Goal: Register for event/course

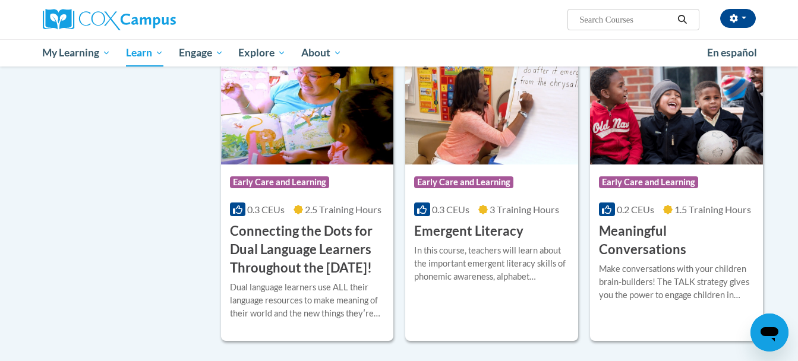
scroll to position [713, 0]
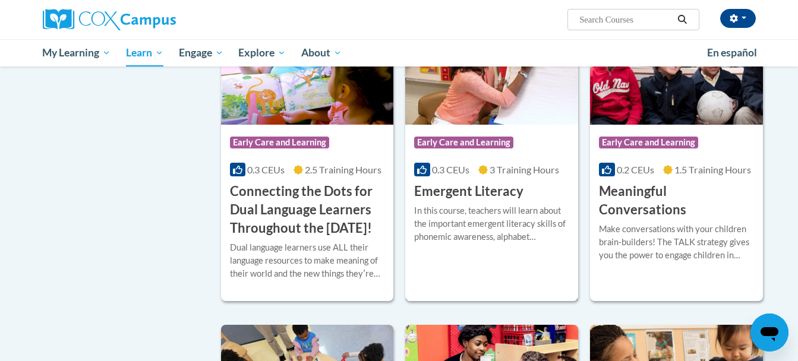
click at [481, 81] on img at bounding box center [491, 64] width 173 height 121
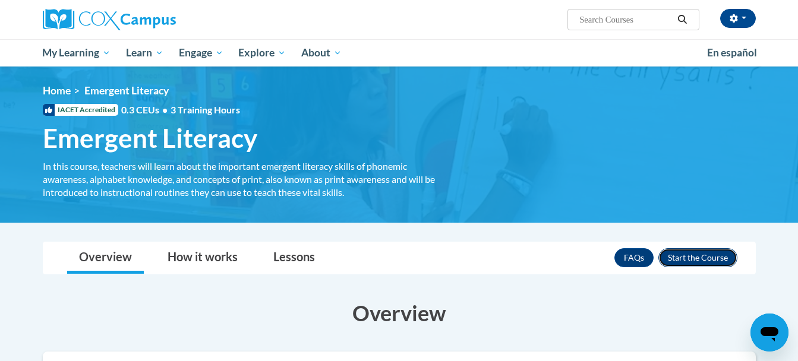
click at [694, 257] on button "Enroll" at bounding box center [697, 257] width 79 height 19
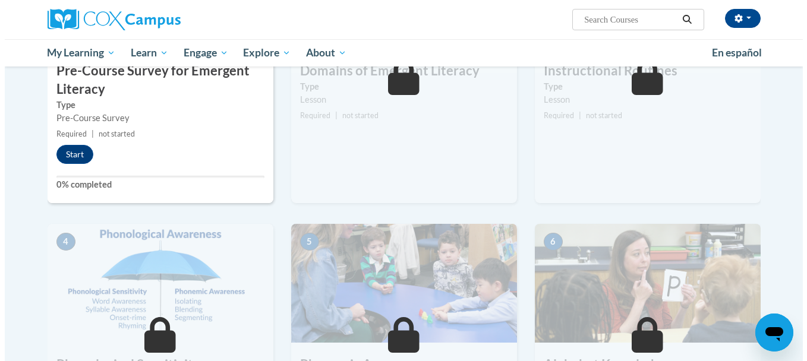
scroll to position [317, 0]
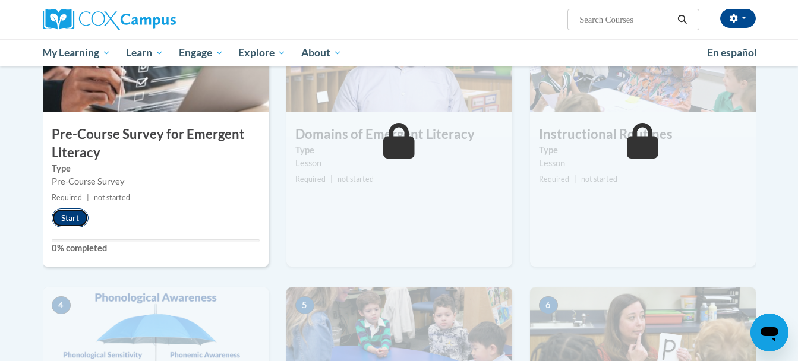
click at [67, 211] on button "Start" at bounding box center [70, 218] width 37 height 19
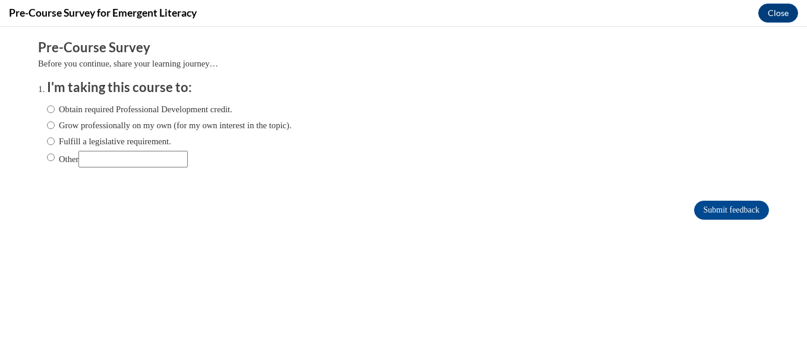
scroll to position [0, 0]
click at [51, 108] on label "Obtain required Professional Development credit." at bounding box center [139, 109] width 185 height 13
click at [51, 108] on input "Obtain required Professional Development credit." at bounding box center [51, 109] width 8 height 13
radio input "true"
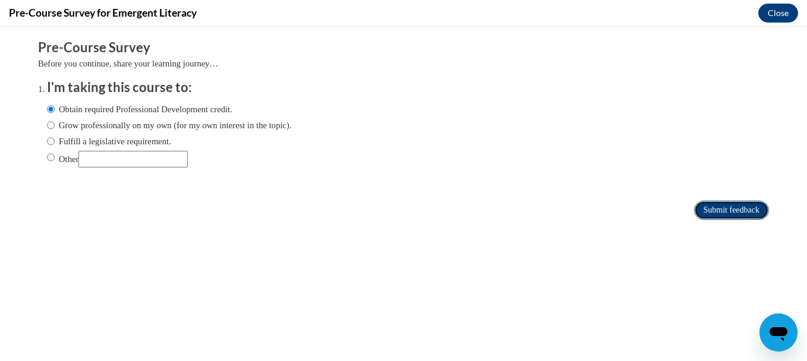
click at [696, 205] on input "Submit feedback" at bounding box center [731, 210] width 75 height 19
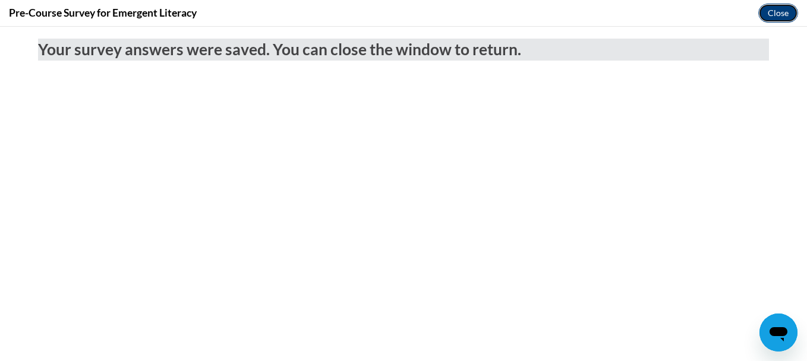
click at [773, 11] on button "Close" at bounding box center [778, 13] width 40 height 19
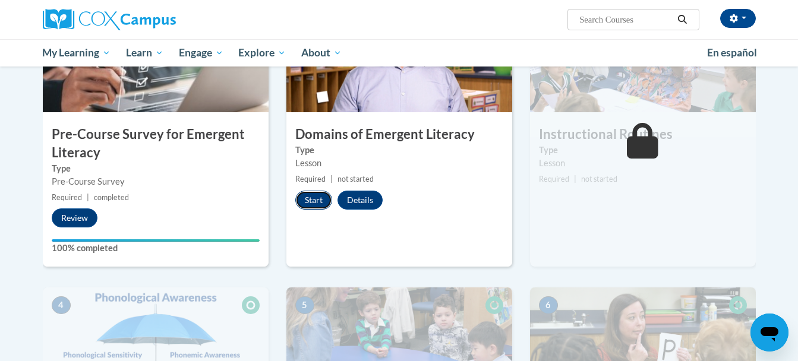
click at [313, 200] on button "Start" at bounding box center [313, 200] width 37 height 19
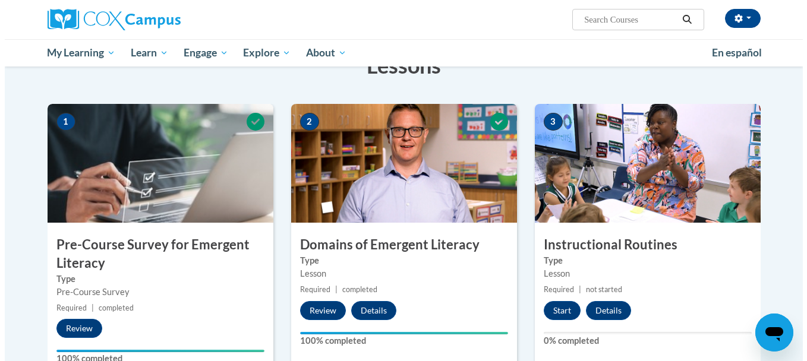
scroll to position [254, 0]
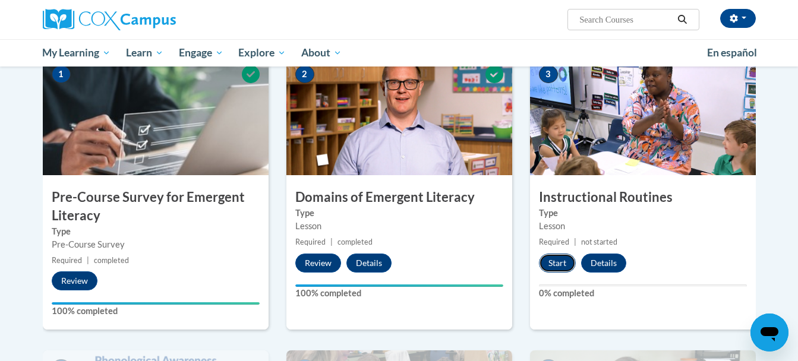
click at [548, 264] on button "Start" at bounding box center [557, 263] width 37 height 19
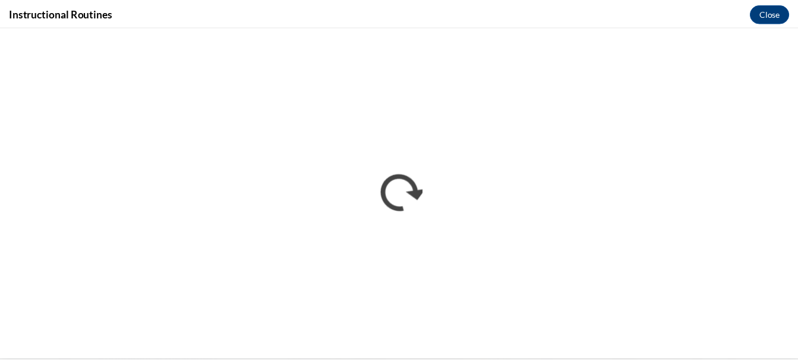
scroll to position [0, 0]
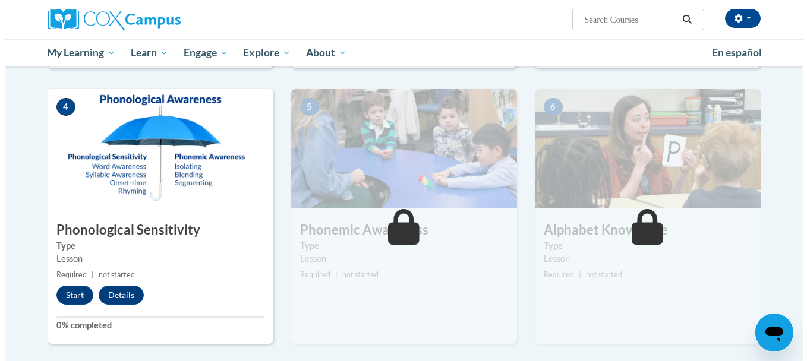
scroll to position [547, 0]
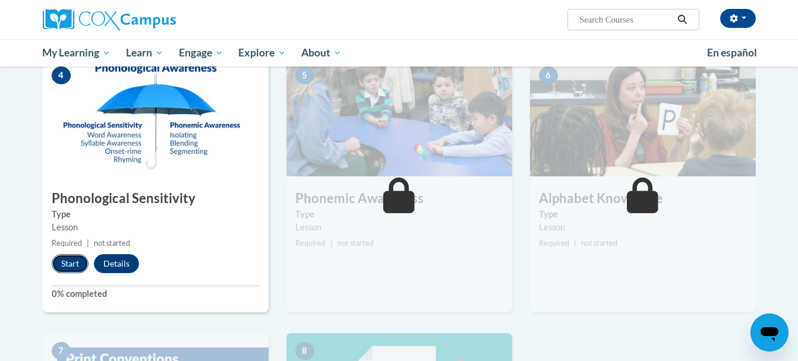
click at [68, 258] on button "Start" at bounding box center [70, 263] width 37 height 19
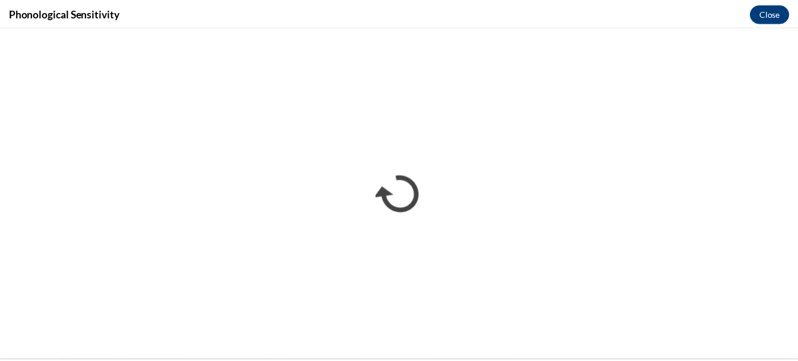
scroll to position [0, 0]
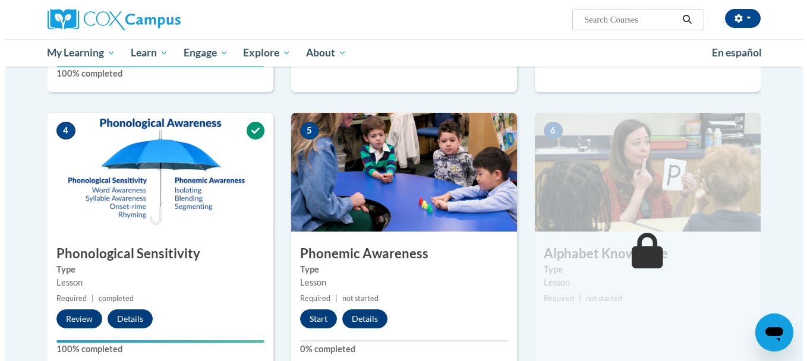
scroll to position [531, 0]
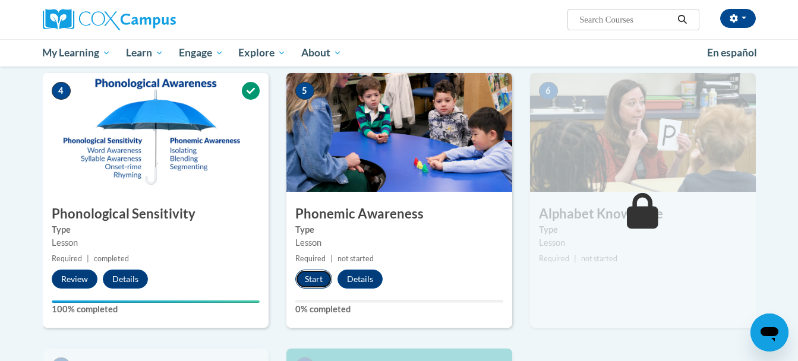
click at [313, 279] on button "Start" at bounding box center [313, 279] width 37 height 19
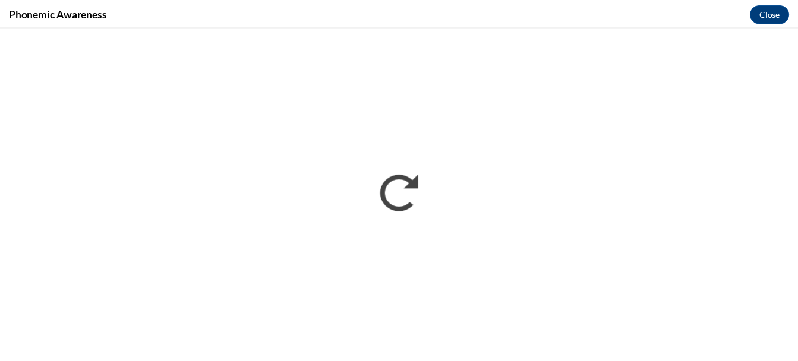
scroll to position [0, 0]
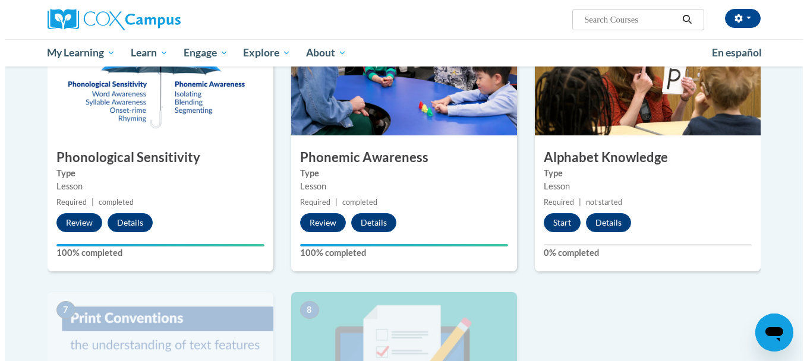
scroll to position [595, 0]
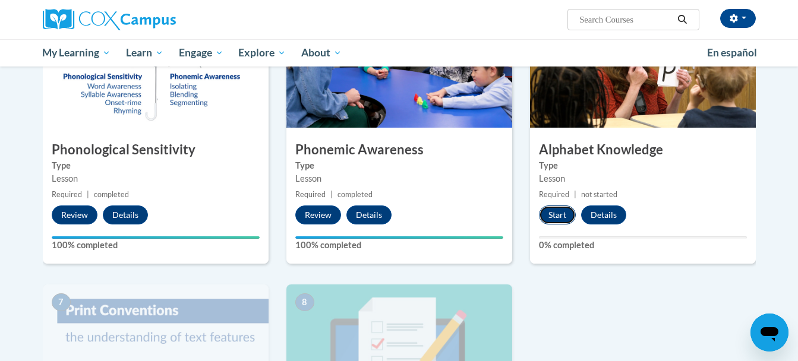
click at [556, 217] on button "Start" at bounding box center [557, 215] width 37 height 19
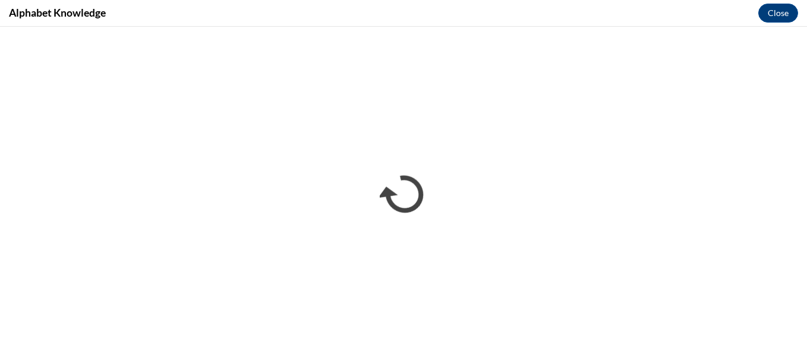
scroll to position [0, 0]
